Goal: Navigation & Orientation: Find specific page/section

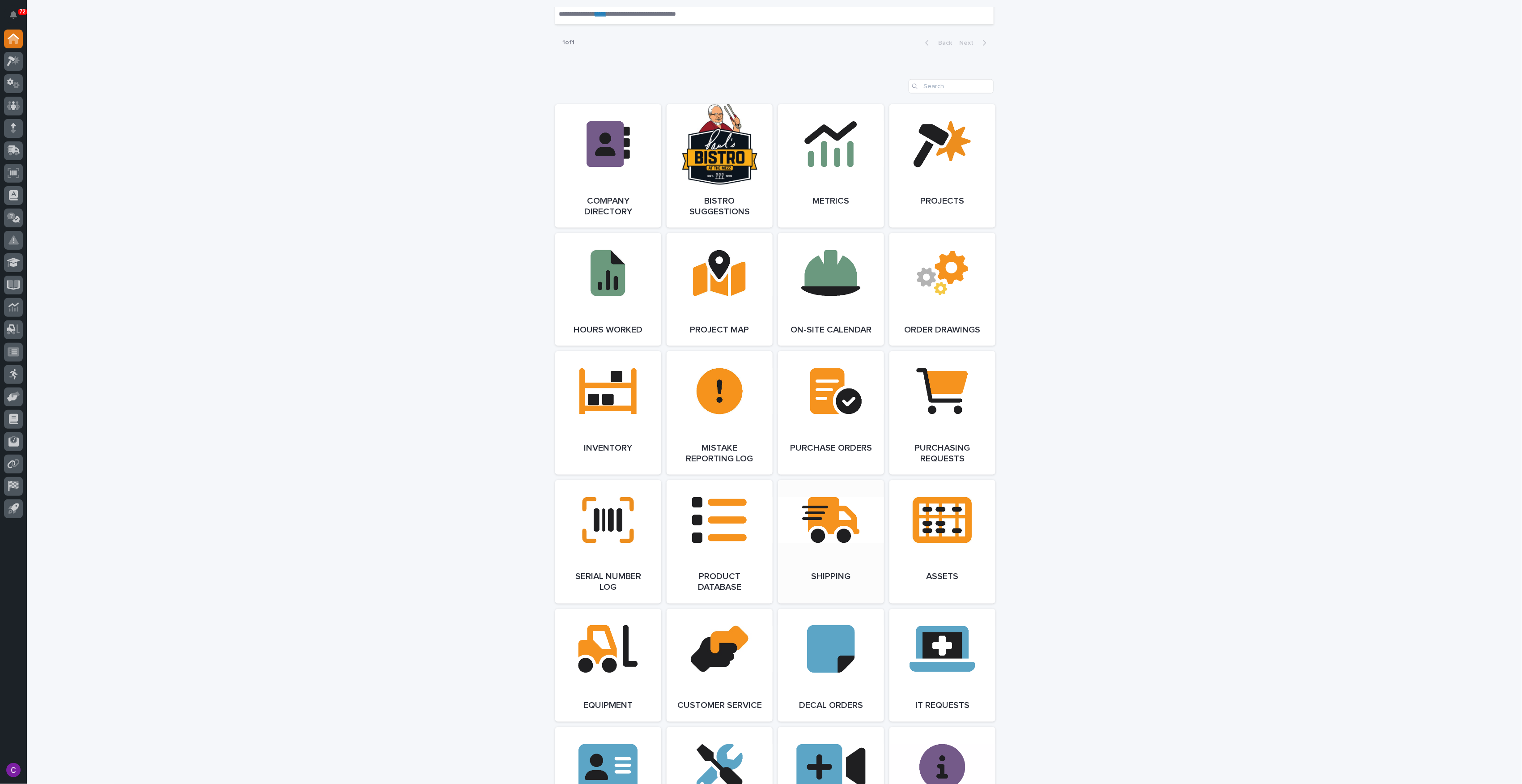
scroll to position [656, 0]
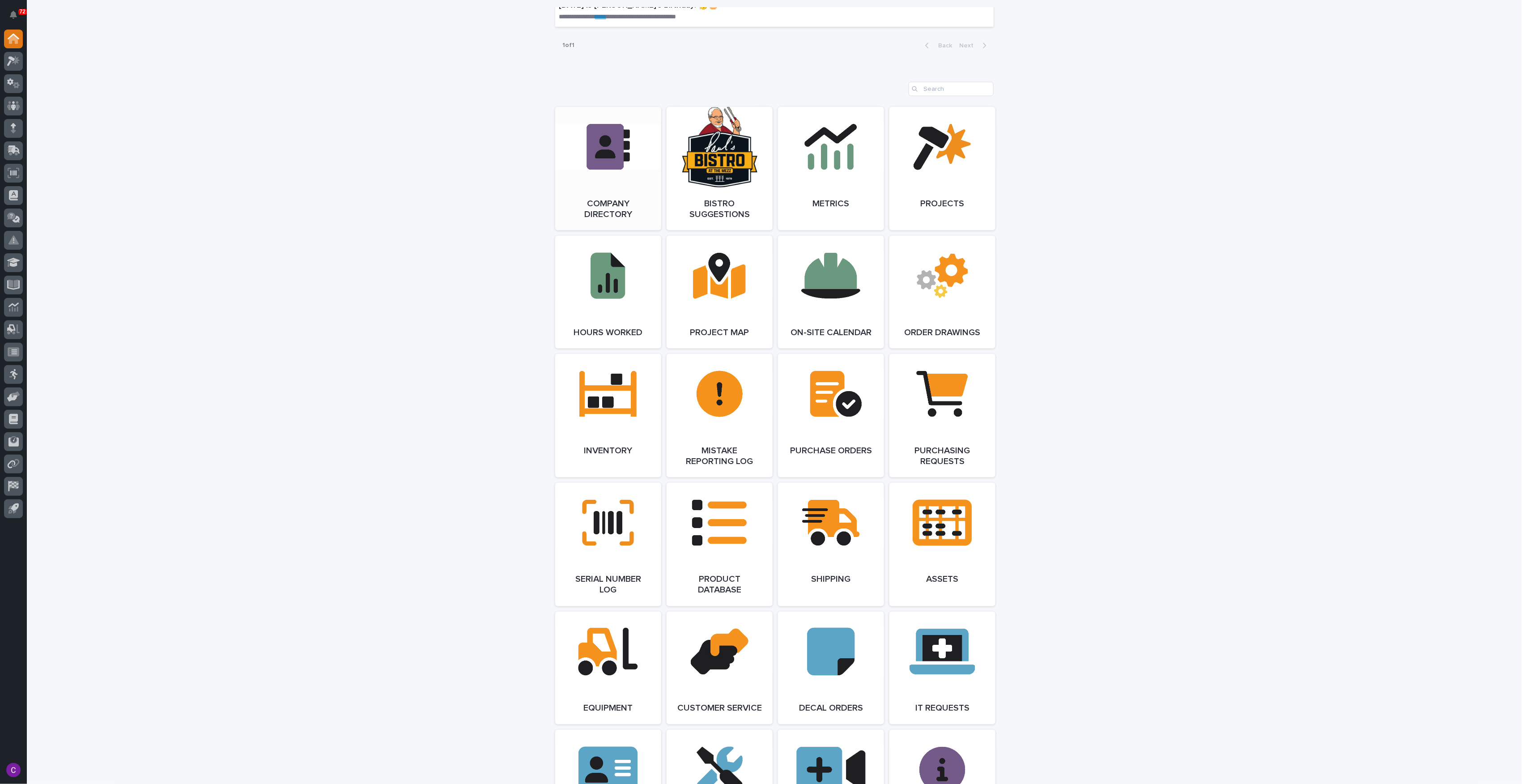
click at [582, 186] on link "Open Link" at bounding box center [608, 169] width 106 height 123
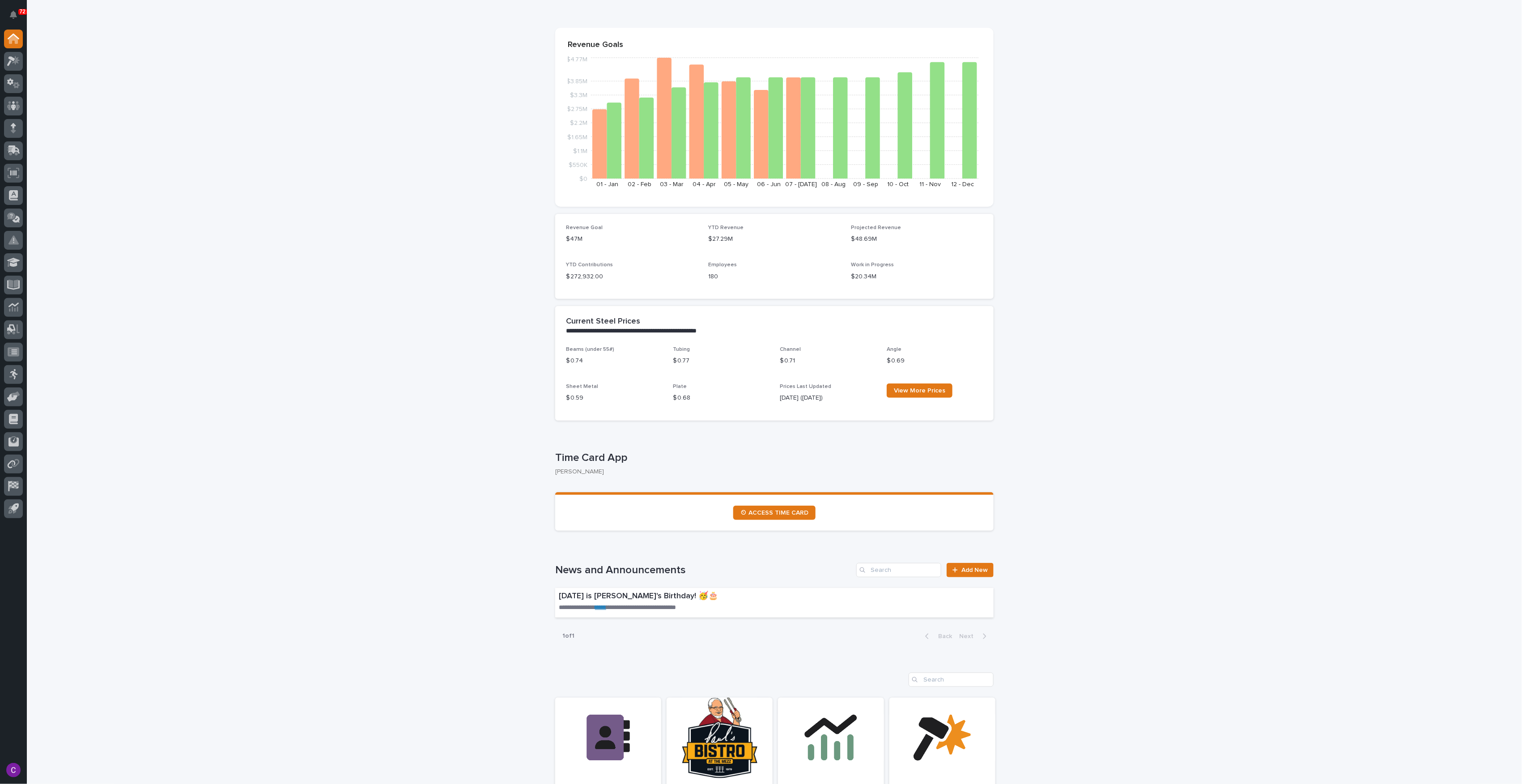
scroll to position [0, 0]
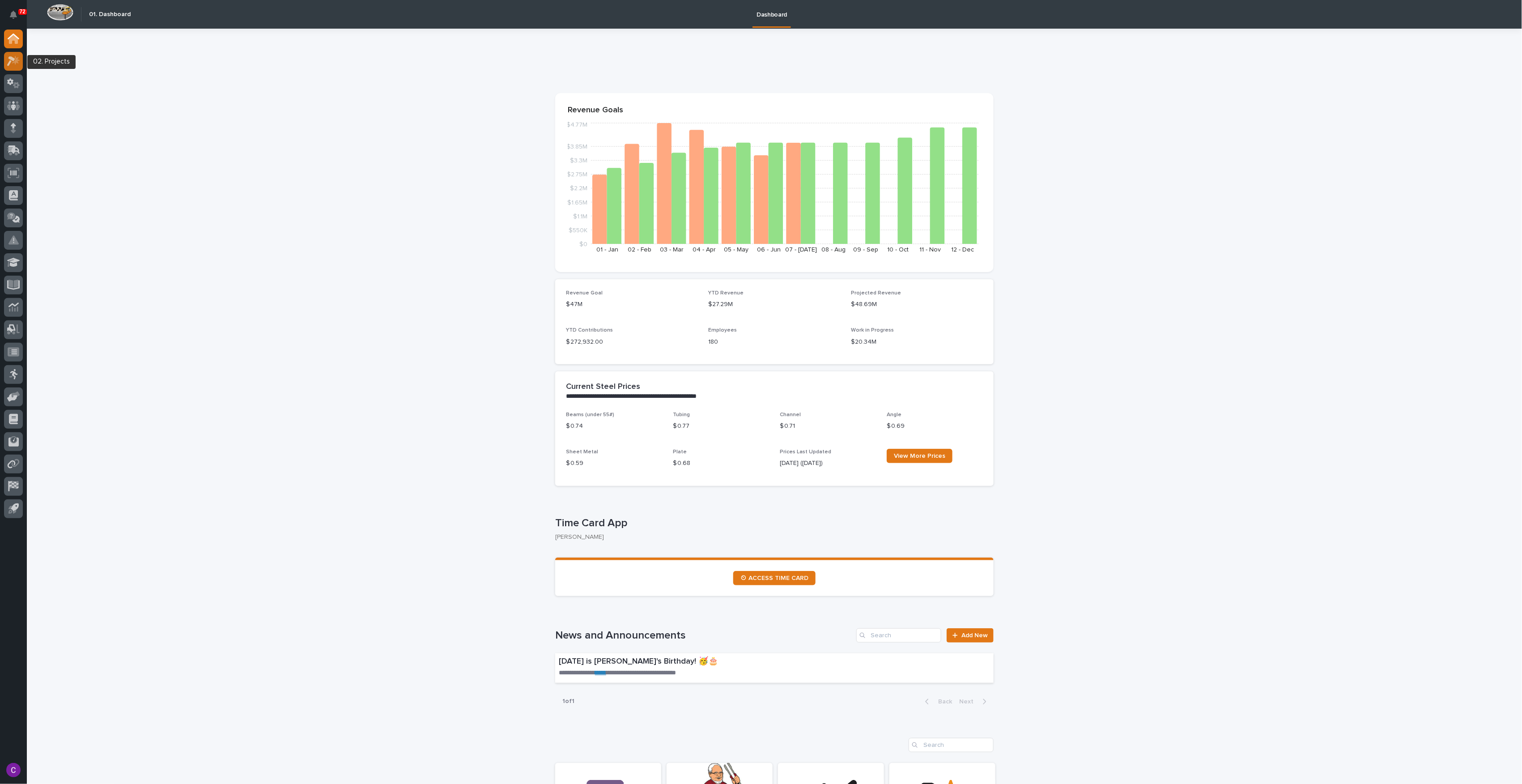
click at [17, 62] on icon at bounding box center [16, 60] width 7 height 9
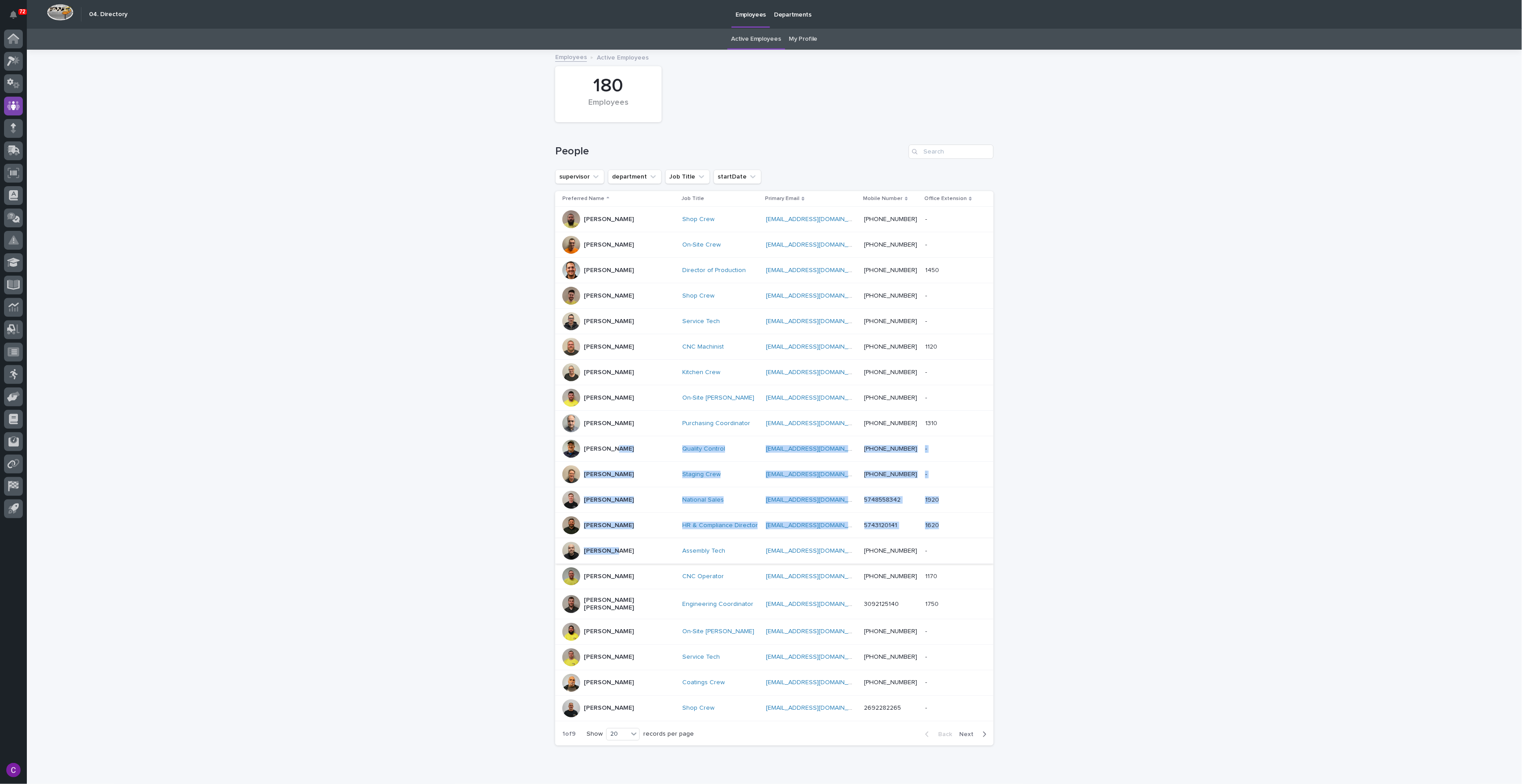
drag, startPoint x: 608, startPoint y: 466, endPoint x: 607, endPoint y: 557, distance: 91.0
click at [607, 557] on tbody "Aaron Hulings Shop Crew hulingsaaron@gmail.com hulingsaaron@gmail.com (574) 767…" at bounding box center [774, 464] width 438 height 515
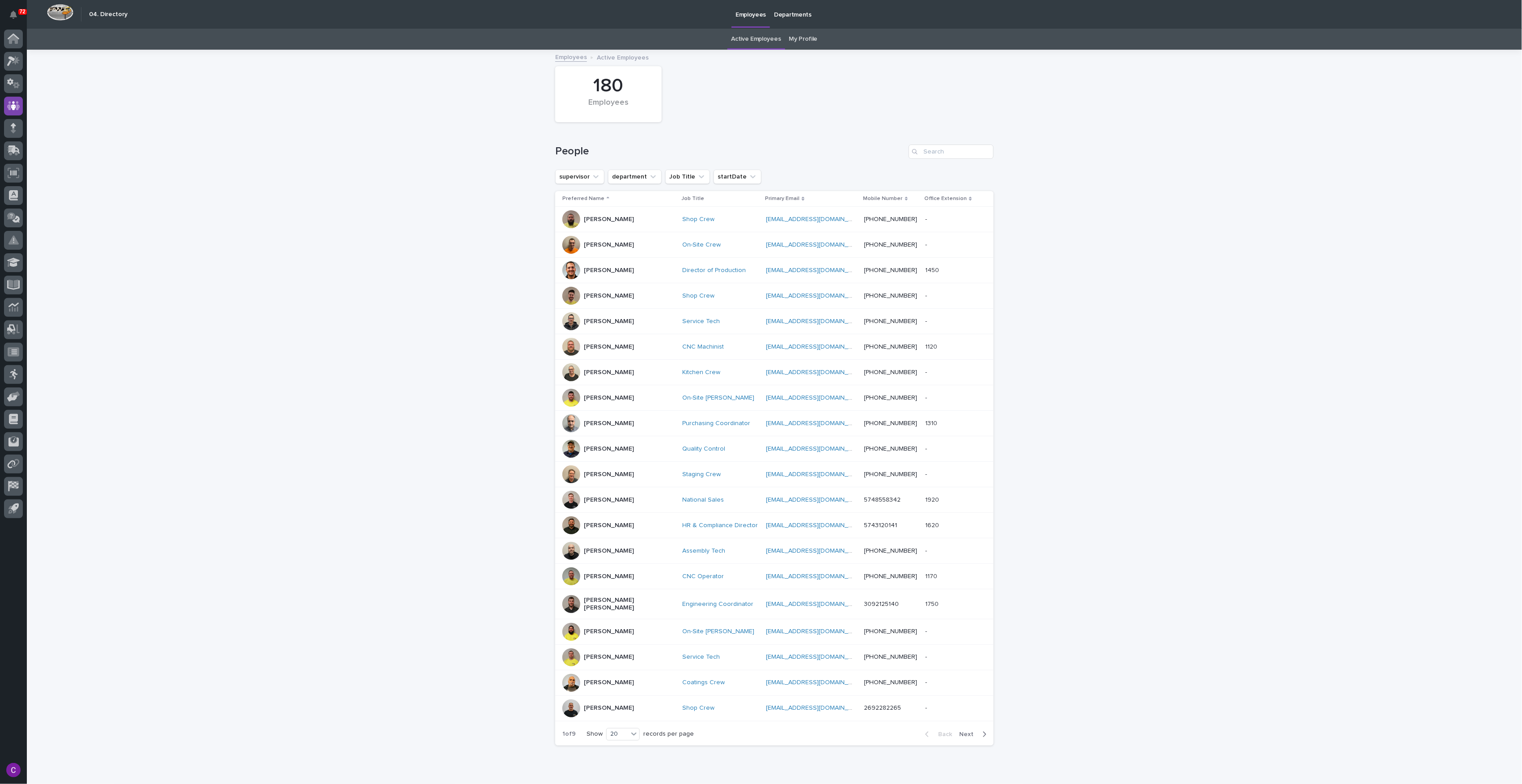
click at [1233, 504] on div "Loading... Saving… Loading... Saving… 180 Employees People supervisor departmen…" at bounding box center [774, 424] width 1496 height 747
click at [804, 42] on link "My Profile" at bounding box center [803, 39] width 29 height 21
